Goal: Check status: Check status

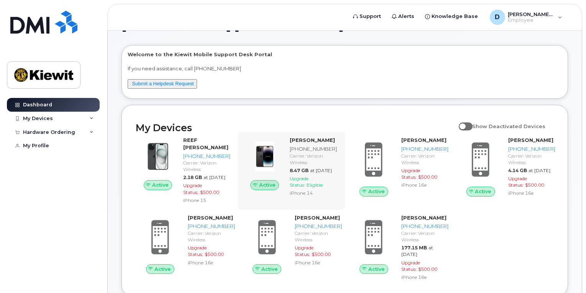
scroll to position [69, 0]
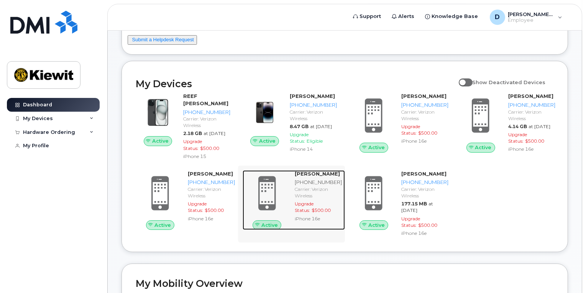
click at [307, 177] on strong "[PERSON_NAME]" at bounding box center [317, 174] width 45 height 6
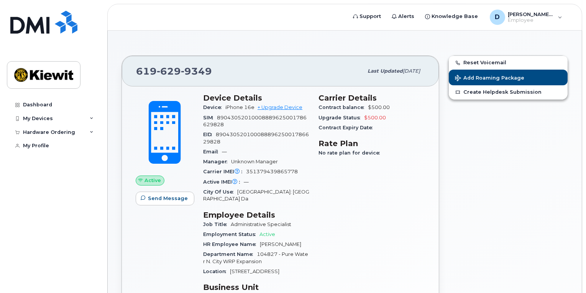
scroll to position [34, 0]
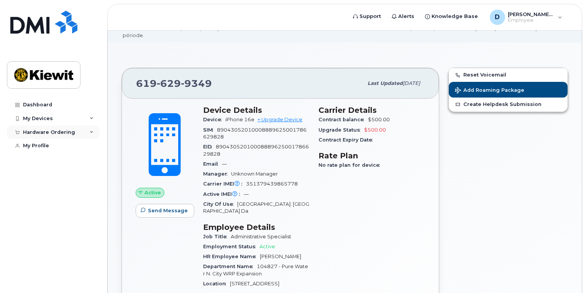
click at [90, 131] on icon at bounding box center [92, 133] width 4 height 4
click at [48, 147] on div "My Orders" at bounding box center [40, 146] width 28 height 7
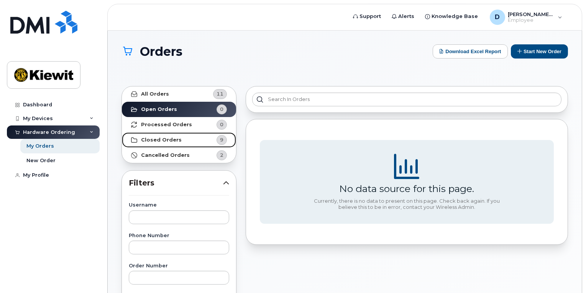
click at [171, 140] on strong "Closed Orders" at bounding box center [161, 140] width 41 height 6
